Goal: Communication & Community: Answer question/provide support

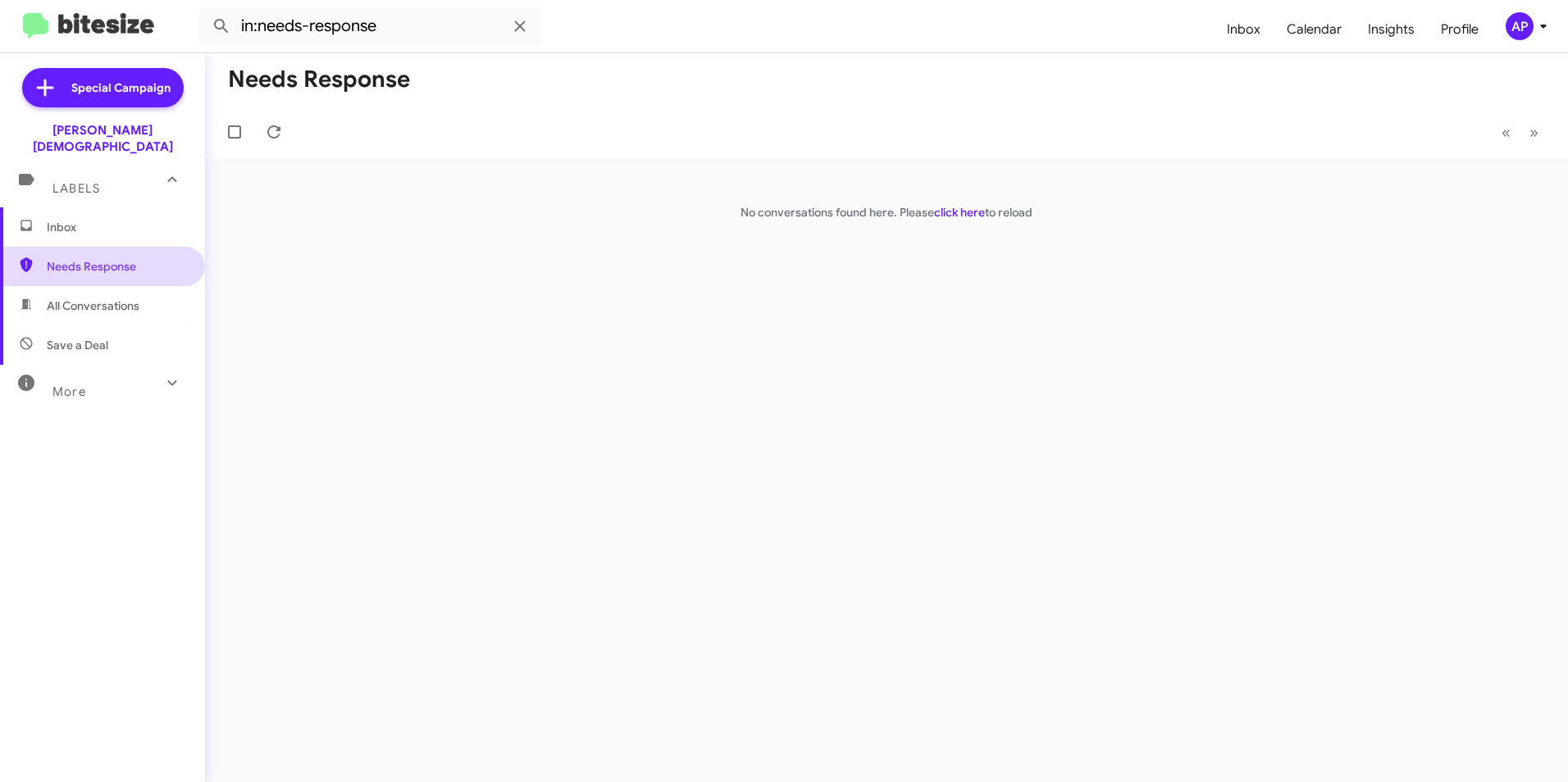
click at [80, 259] on span "Needs Response" at bounding box center [116, 267] width 140 height 17
click at [65, 219] on span "Inbox" at bounding box center [116, 227] width 140 height 17
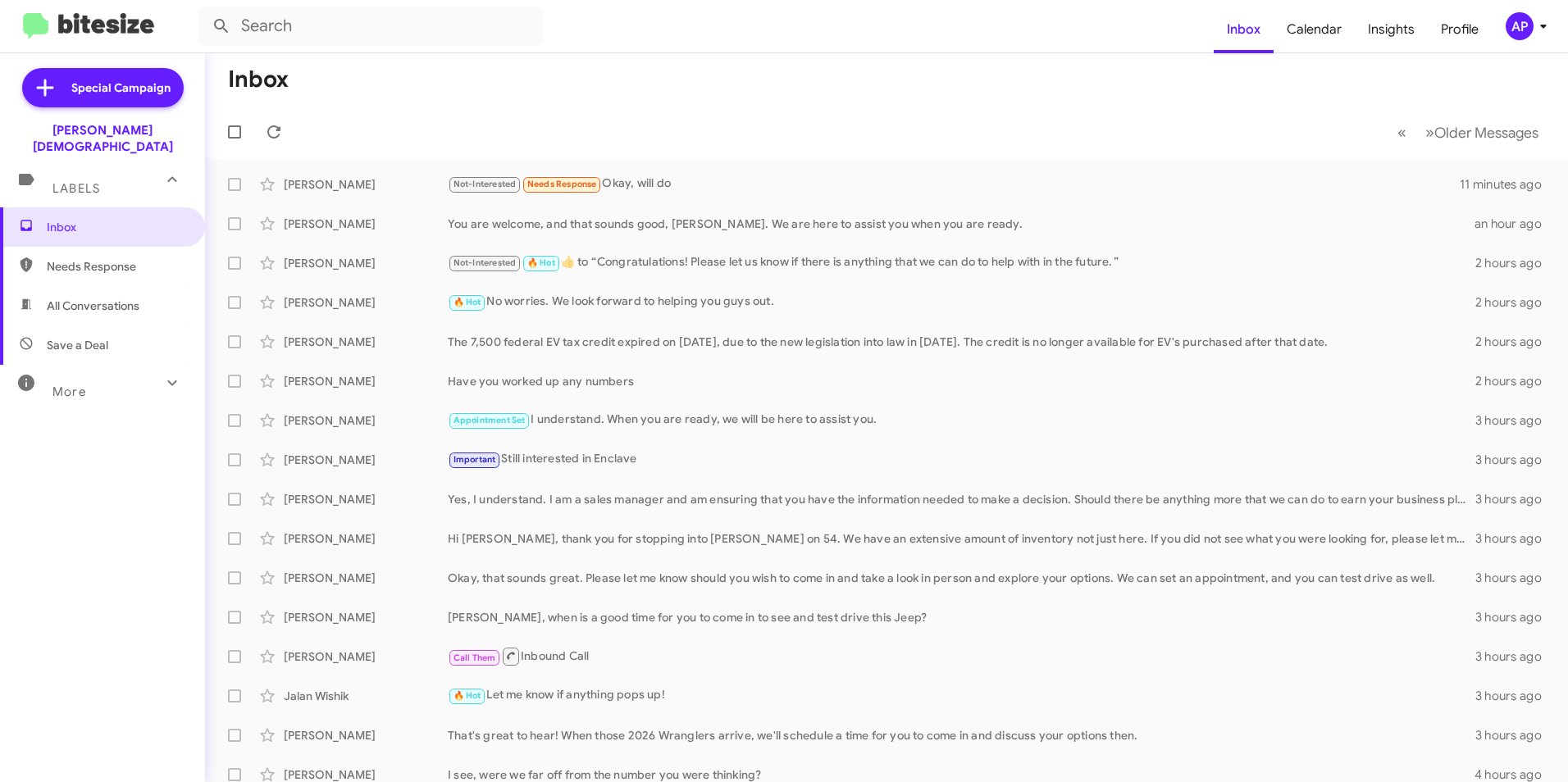
click at [60, 259] on span "Needs Response" at bounding box center [116, 267] width 140 height 17
type input "in:needs-response"
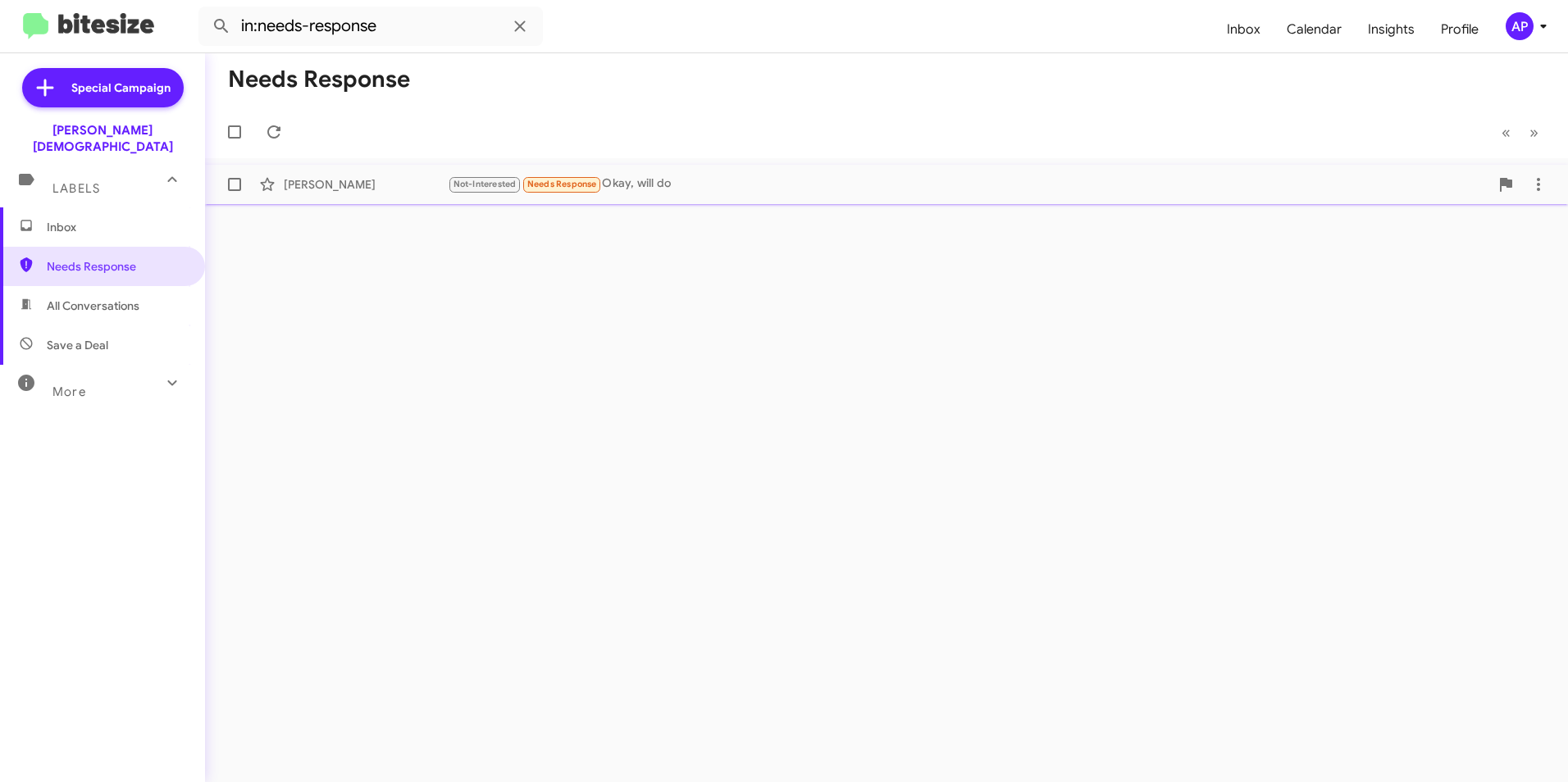
click at [338, 186] on div "[PERSON_NAME]" at bounding box center [365, 185] width 164 height 17
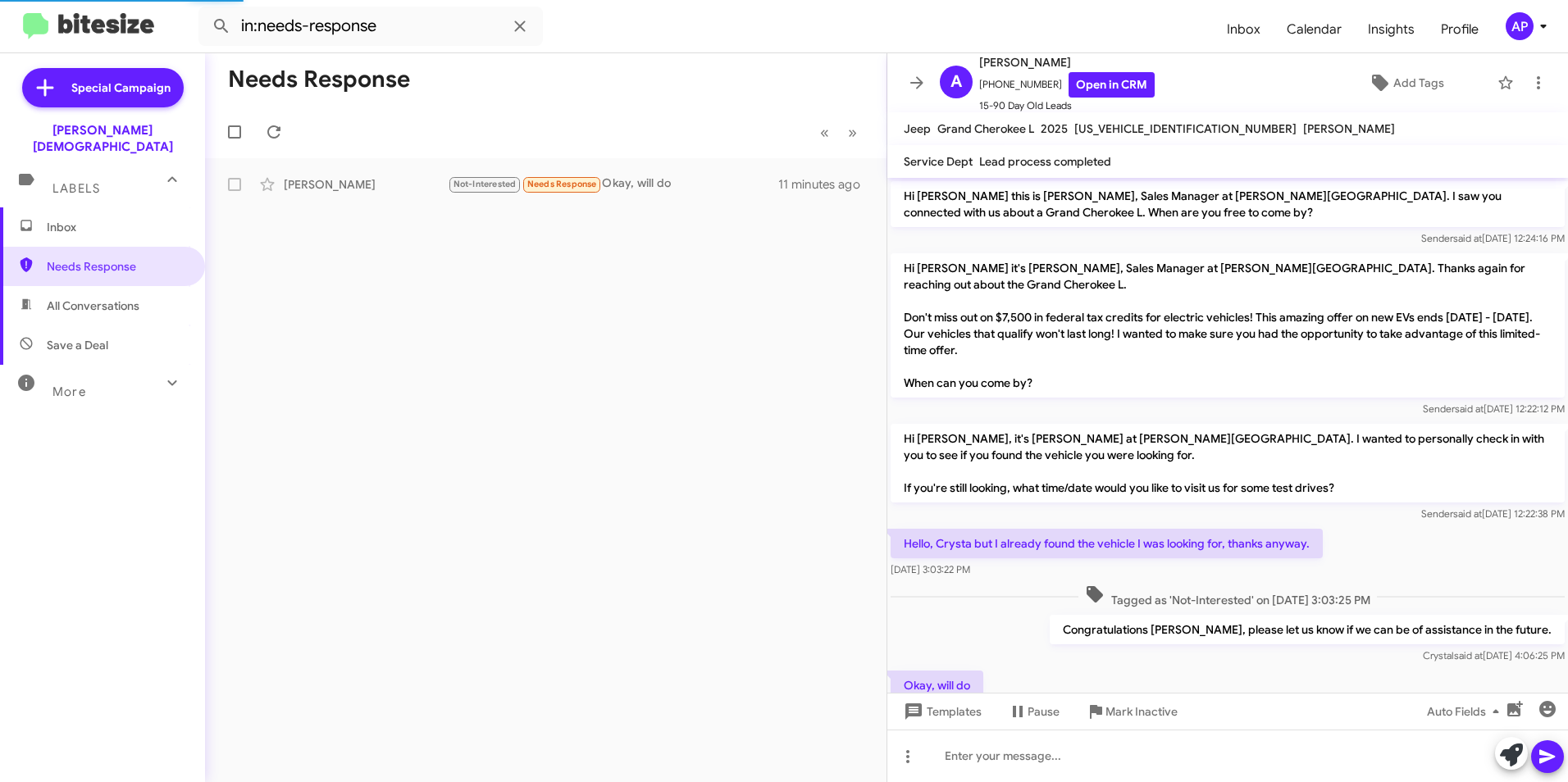
scroll to position [59, 0]
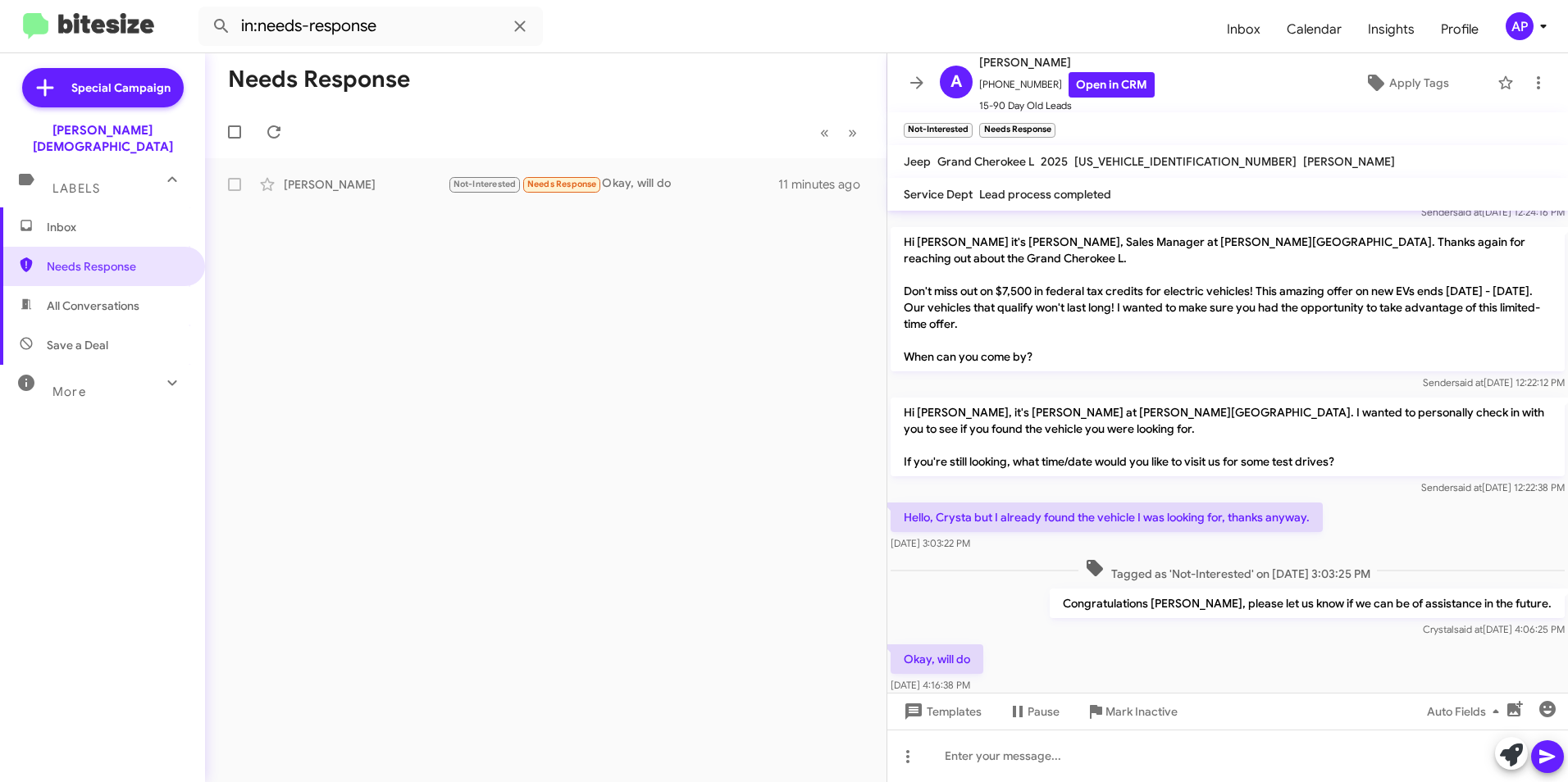
click at [669, 393] on div "Needs Response « Previous » Next [PERSON_NAME] Not-Interested Needs Response Ok…" at bounding box center [545, 418] width 681 height 729
drag, startPoint x: 60, startPoint y: 210, endPoint x: 126, endPoint y: 200, distance: 66.8
click at [62, 219] on span "Inbox" at bounding box center [116, 227] width 140 height 17
